Goal: Transaction & Acquisition: Subscribe to service/newsletter

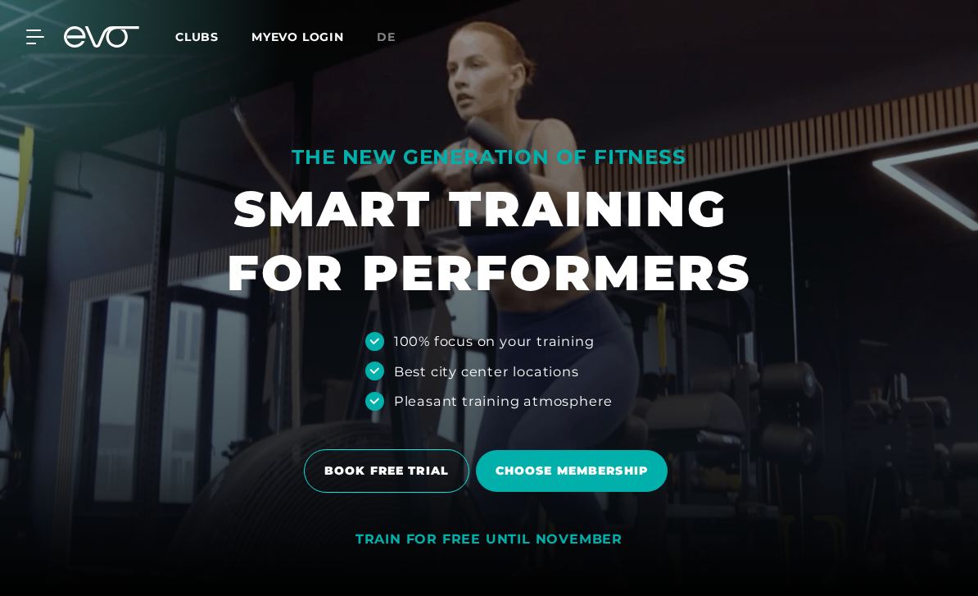
click at [370, 56] on div "MyEVO Login About Memberships free trial DAYPASS EVO Studios [GEOGRAPHIC_DATA] …" at bounding box center [489, 37] width 972 height 48
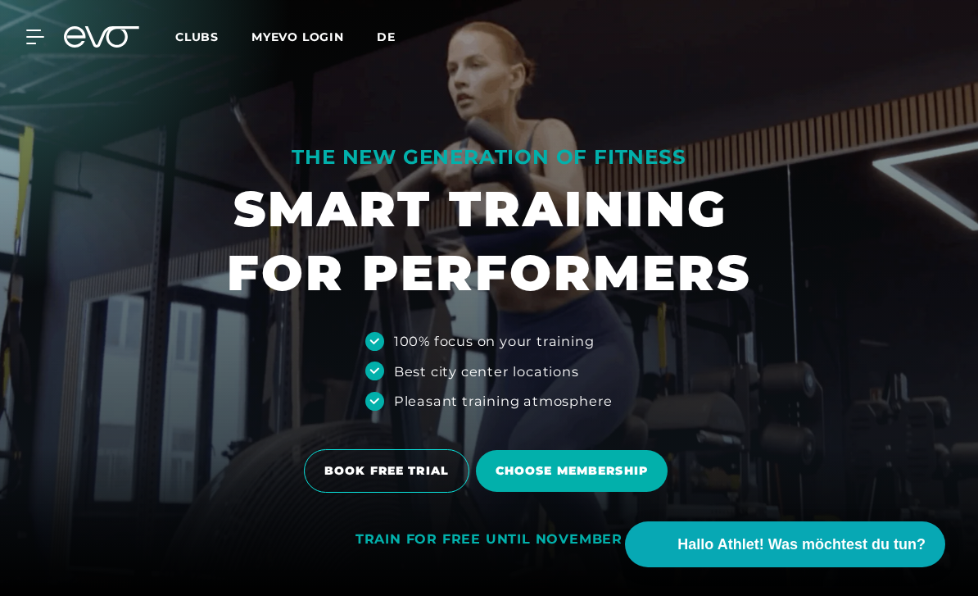
click at [387, 37] on span "de" at bounding box center [386, 36] width 19 height 15
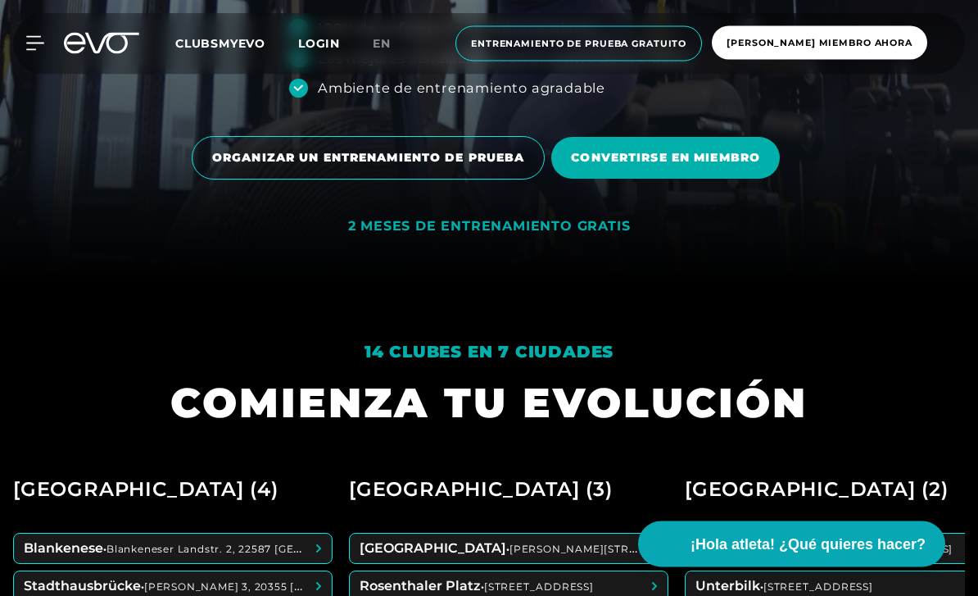
scroll to position [313, 0]
click at [558, 235] on div "2 MESES DE ENTRENAMIENTO GRATIS" at bounding box center [489, 226] width 283 height 17
click at [574, 235] on div "2 MESES DE ENTRENAMIENTO GRATIS" at bounding box center [489, 226] width 283 height 17
click at [582, 235] on div "2 MESES DE ENTRENAMIENTO GRATIS" at bounding box center [489, 226] width 283 height 17
click at [587, 235] on div "2 MESES DE ENTRENAMIENTO GRATIS" at bounding box center [489, 226] width 283 height 17
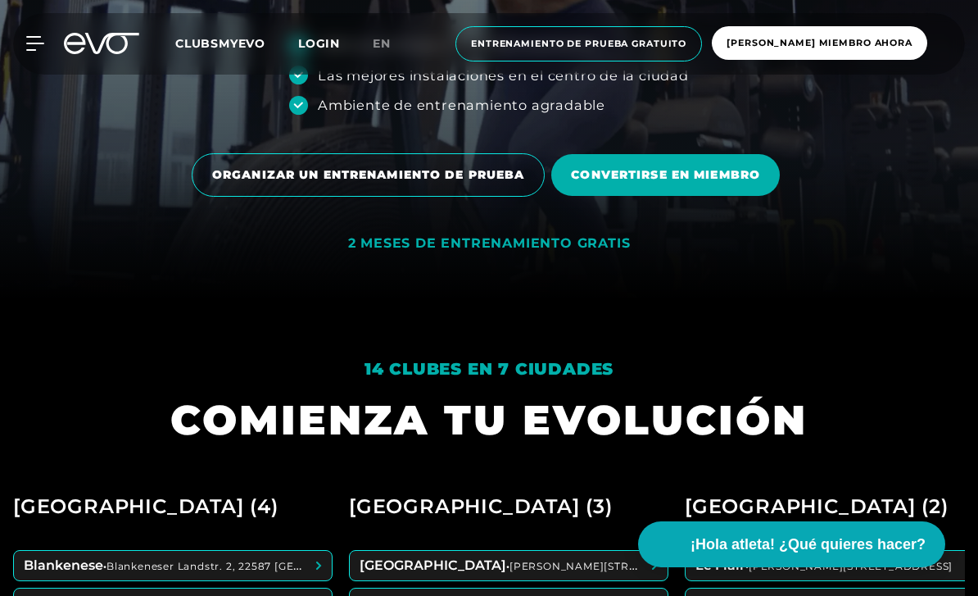
scroll to position [295, 0]
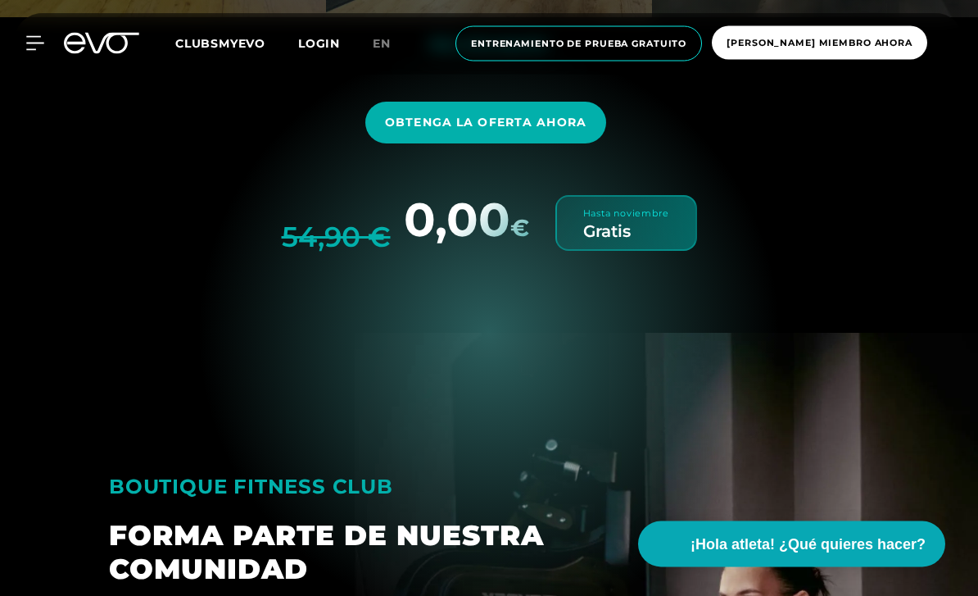
scroll to position [4865, 0]
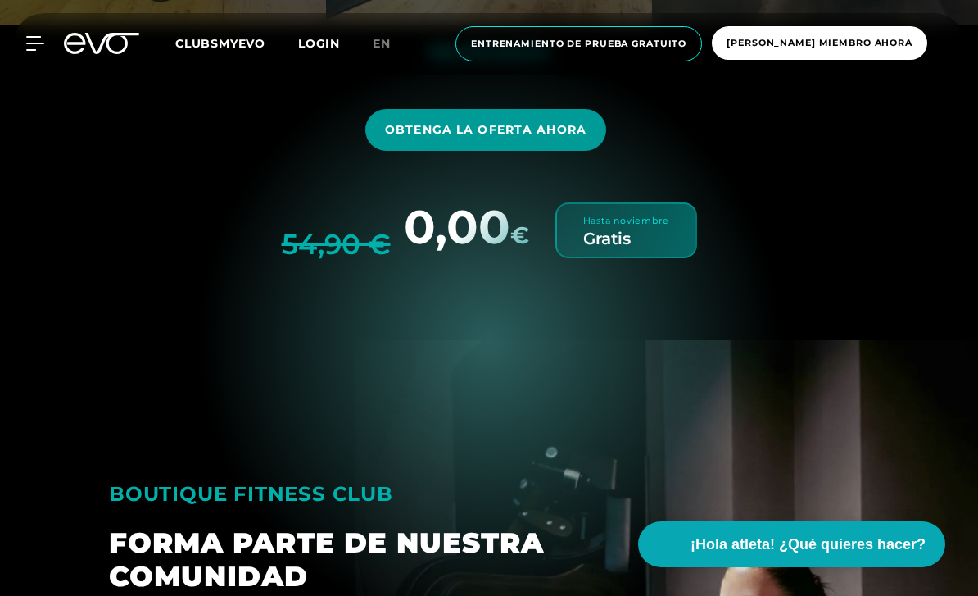
click at [576, 138] on span "OBTENGA LA OFERTA AHORA" at bounding box center [486, 129] width 202 height 17
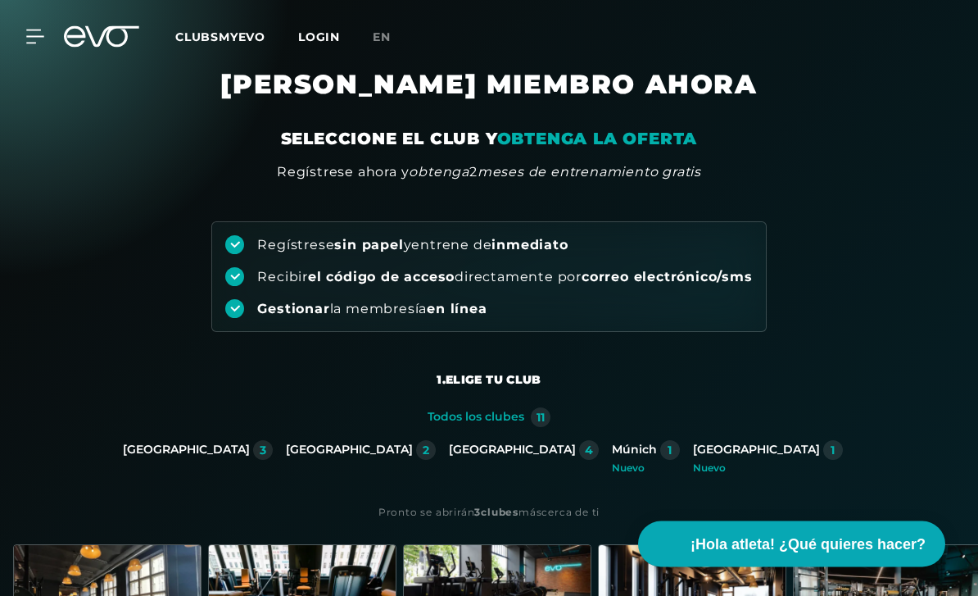
scroll to position [14, 0]
click at [508, 421] on div "Todos los clubes" at bounding box center [476, 417] width 97 height 15
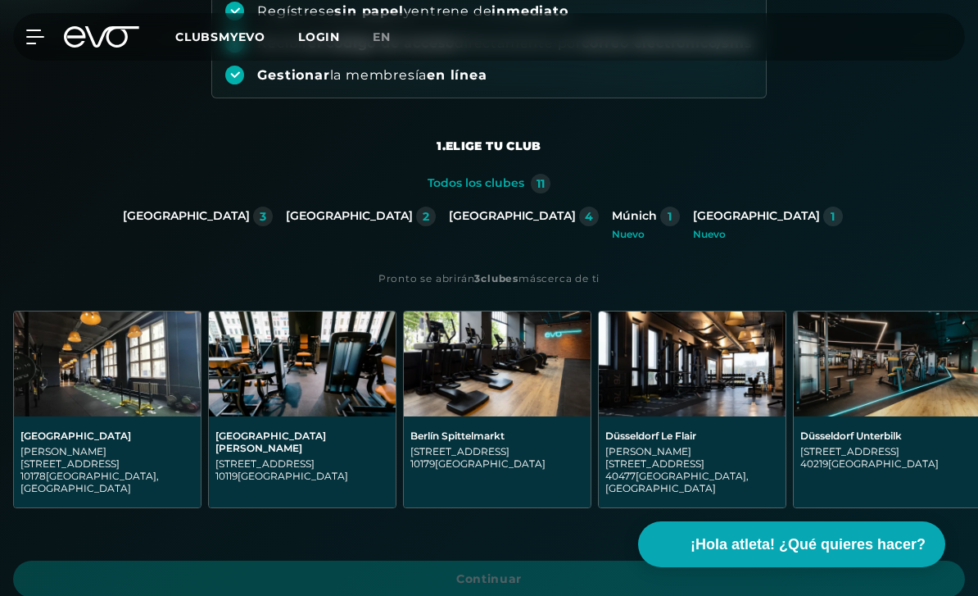
scroll to position [303, 0]
